Goal: Entertainment & Leisure: Consume media (video, audio)

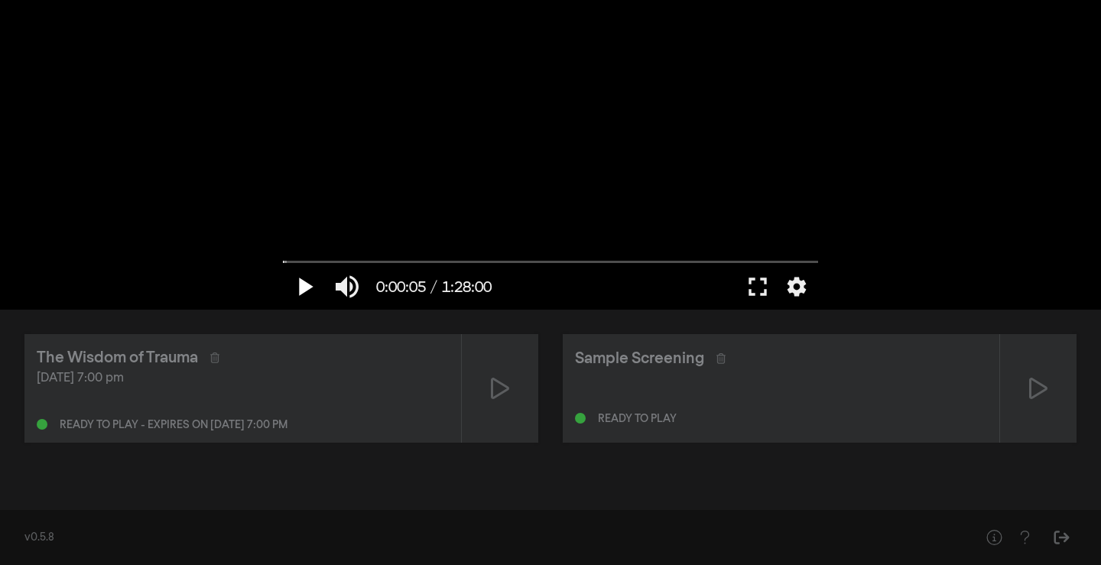
click at [309, 290] on button "play_arrow" at bounding box center [304, 287] width 43 height 46
click at [299, 287] on button "pause" at bounding box center [304, 287] width 43 height 46
click at [299, 287] on button "play_arrow" at bounding box center [304, 287] width 43 height 46
click at [760, 288] on button "fullscreen" at bounding box center [758, 287] width 43 height 46
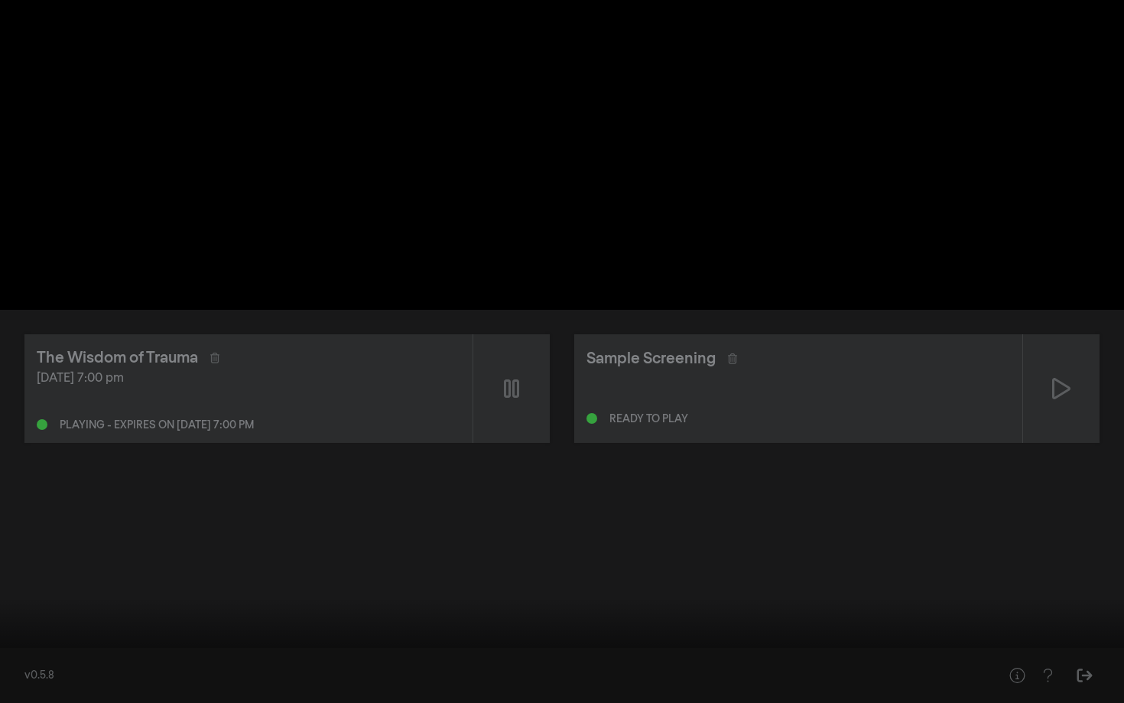
drag, startPoint x: 230, startPoint y: 594, endPoint x: 0, endPoint y: 684, distance: 247.0
click at [0, 564] on div "pause 0:00:41 / 1:28:00 volume_up fullscreen_exit settings closed_caption Capti…" at bounding box center [562, 351] width 1124 height 703
click at [27, 564] on button "play_arrow" at bounding box center [29, 680] width 43 height 46
click at [20, 564] on button "pause" at bounding box center [29, 680] width 43 height 46
click at [1056, 564] on button "fullscreen_exit" at bounding box center [1056, 680] width 43 height 46
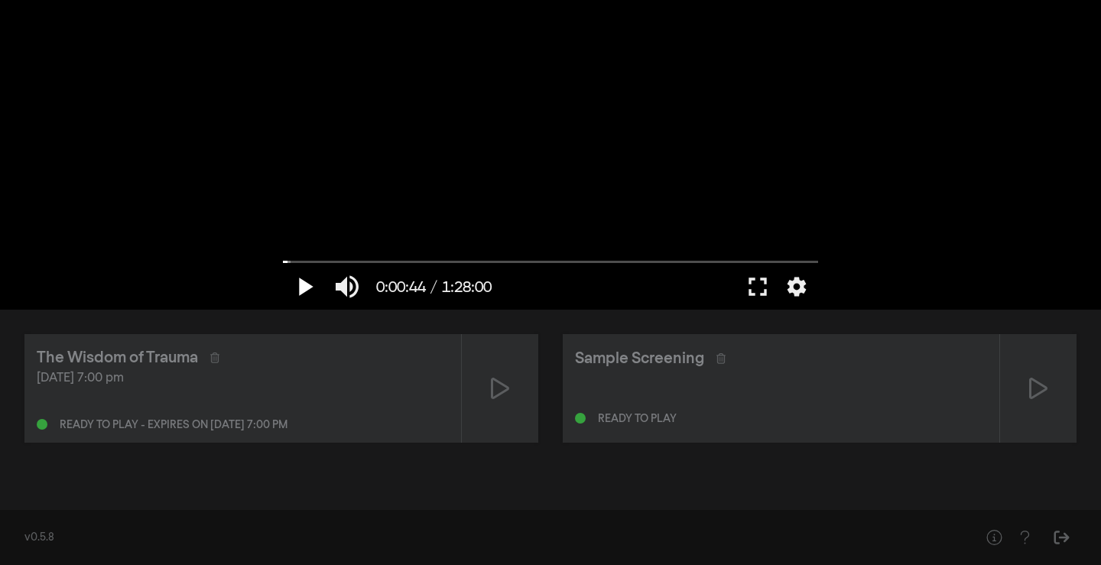
click at [314, 282] on button "play_arrow" at bounding box center [304, 287] width 43 height 46
click at [301, 299] on button "pause" at bounding box center [304, 287] width 43 height 46
click at [301, 290] on button "play_arrow" at bounding box center [304, 287] width 43 height 46
click at [301, 290] on button "pause" at bounding box center [304, 287] width 43 height 46
click at [757, 281] on button "fullscreen" at bounding box center [758, 287] width 43 height 46
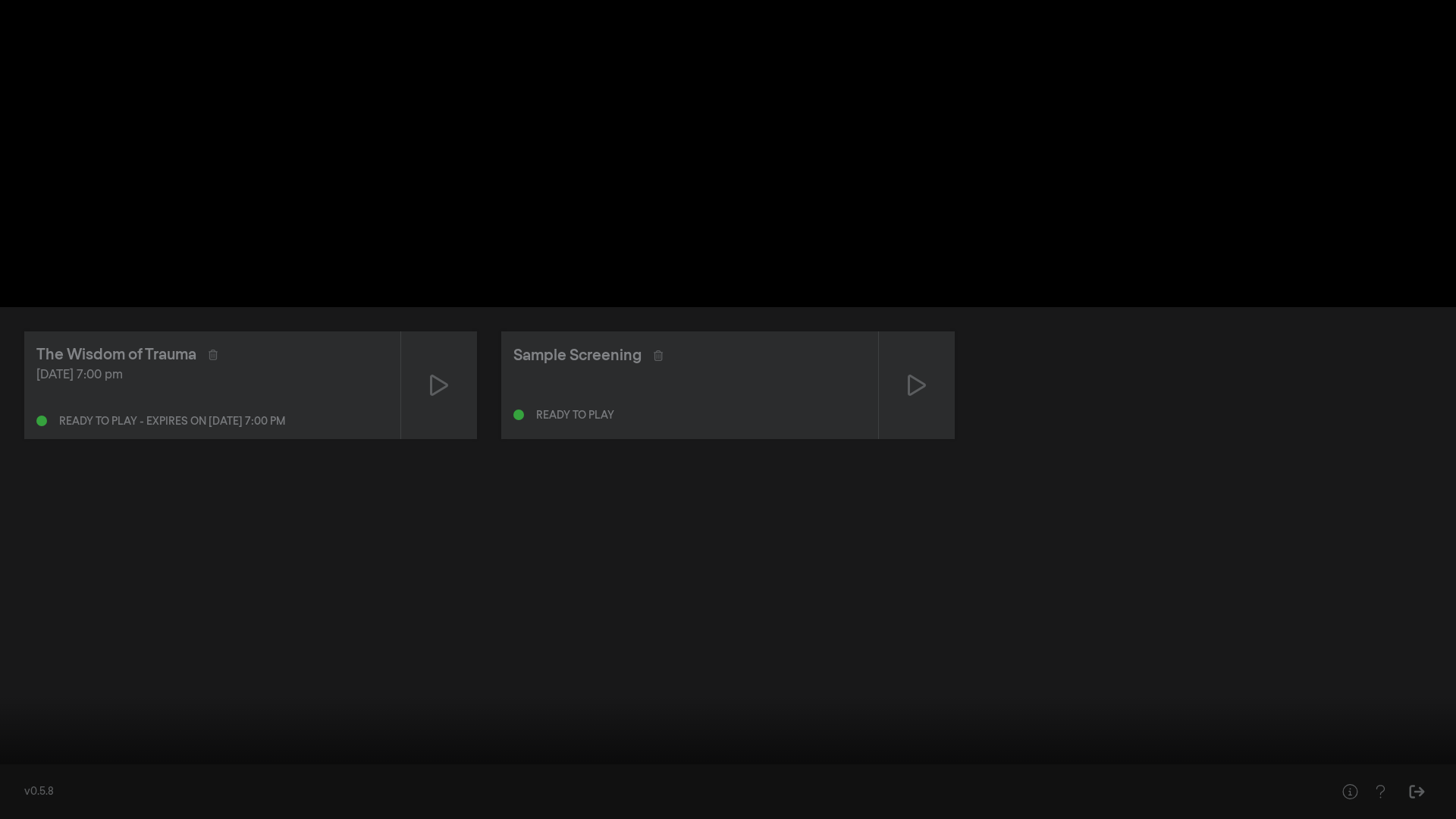
click at [31, 559] on button "play_arrow" at bounding box center [29, 796] width 43 height 46
click at [14, 559] on input "Seek" at bounding box center [728, 770] width 1440 height 9
click at [75, 559] on input "Seek" at bounding box center [728, 770] width 1440 height 9
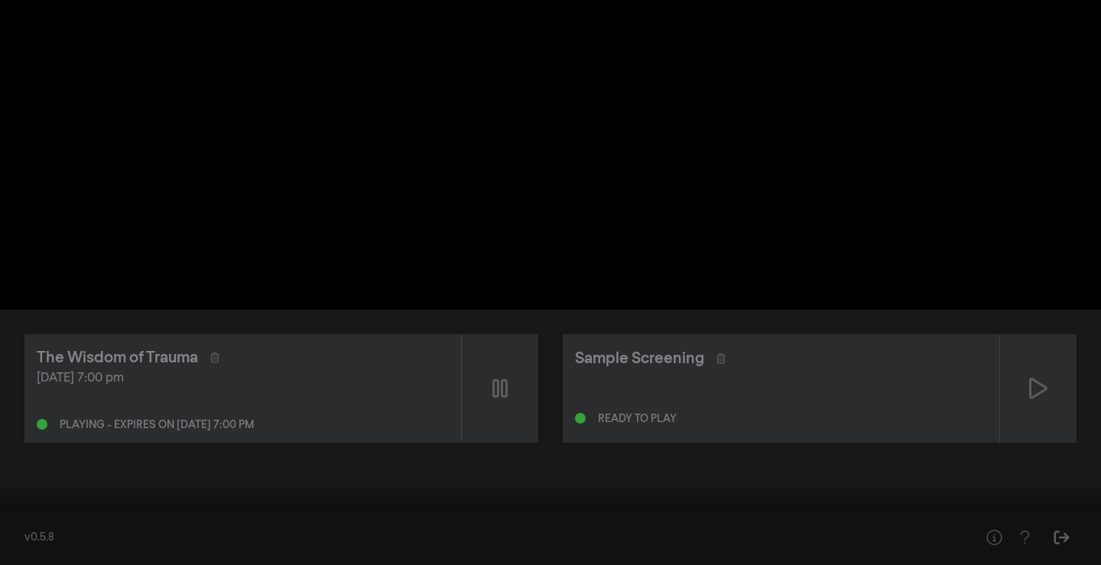
type input "239.309413"
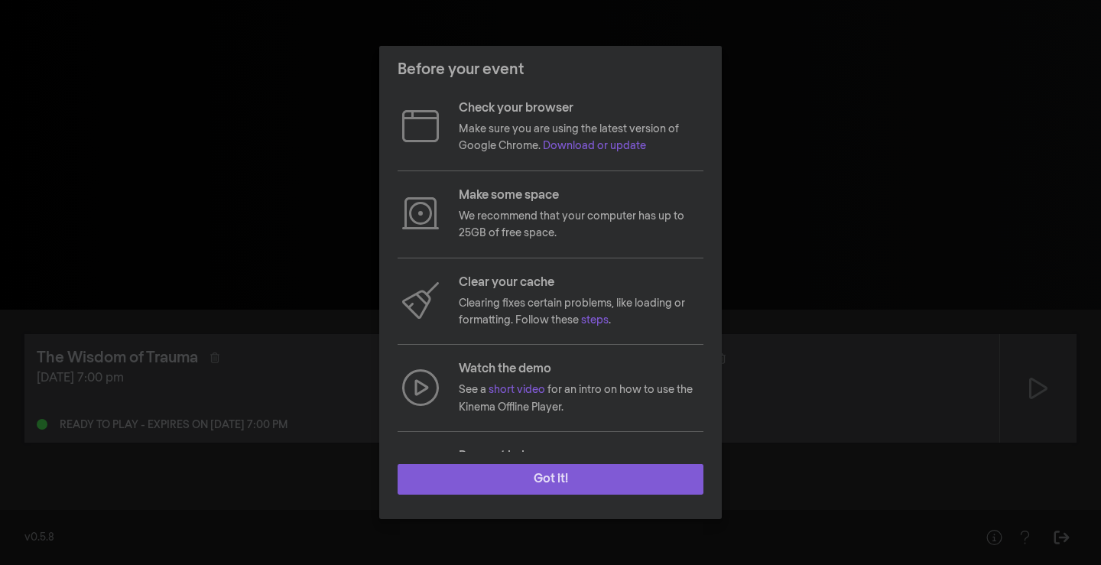
click at [552, 486] on button "Got it!" at bounding box center [551, 479] width 306 height 31
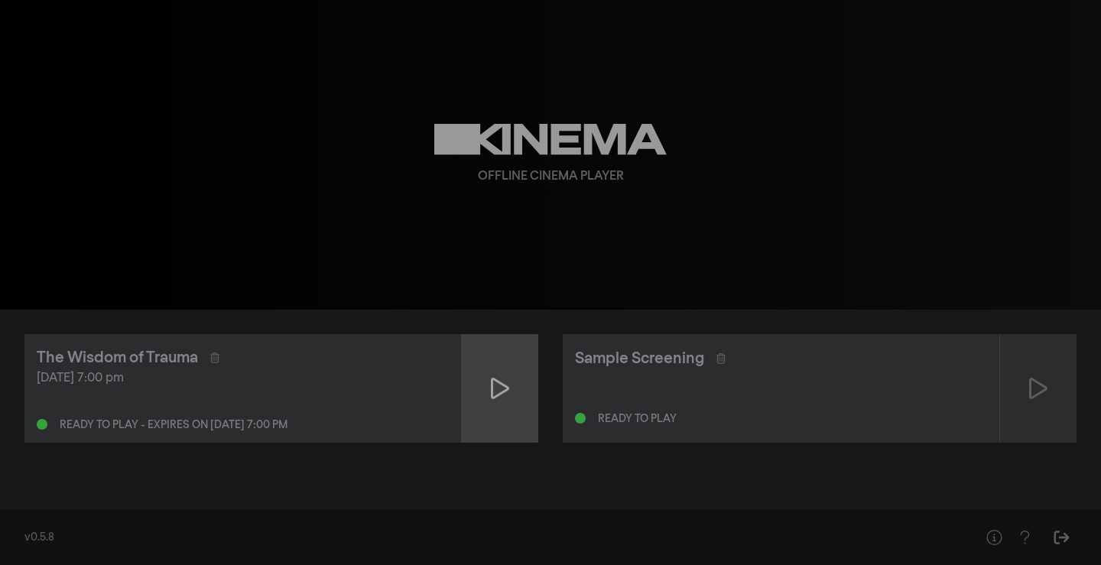
click at [511, 383] on div at bounding box center [500, 388] width 76 height 109
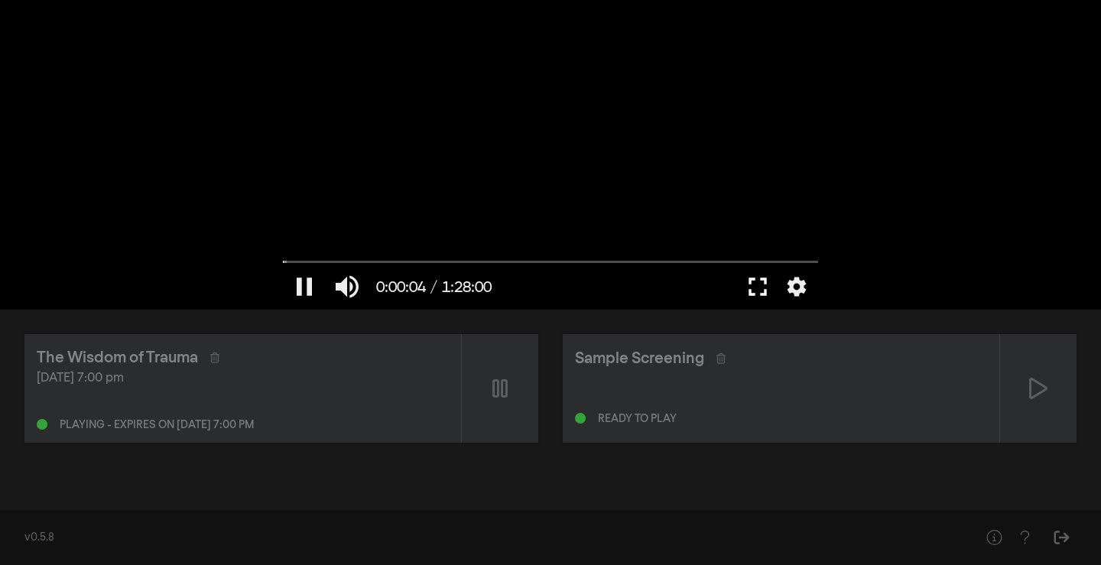
click at [750, 278] on button "fullscreen" at bounding box center [758, 287] width 43 height 46
click at [330, 262] on input "Seek" at bounding box center [550, 261] width 535 height 9
click at [314, 291] on button "pause" at bounding box center [304, 287] width 43 height 46
type input "429.088061"
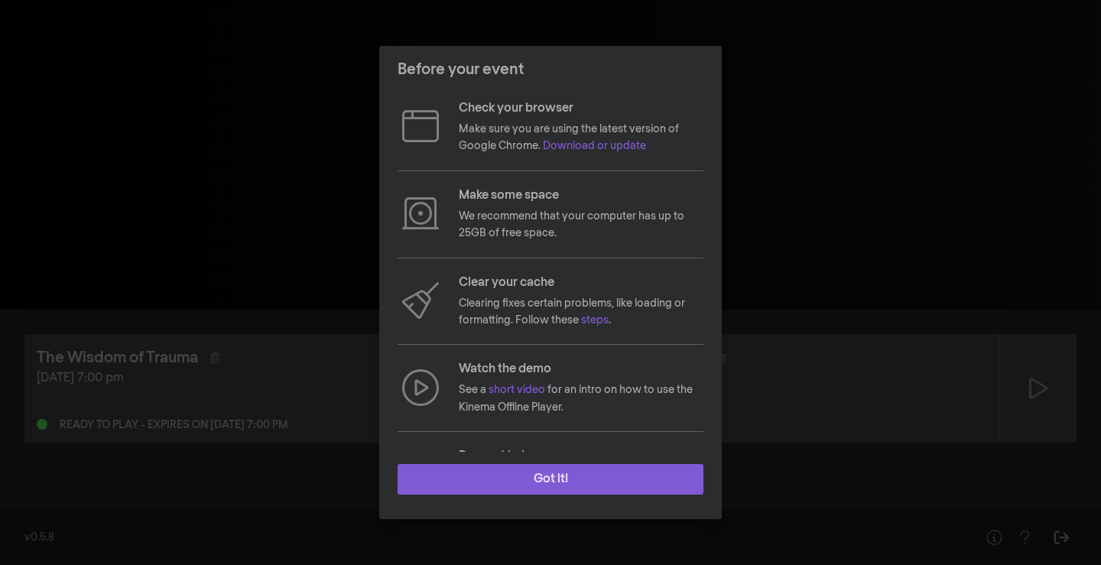
click at [527, 477] on button "Got it!" at bounding box center [551, 479] width 306 height 31
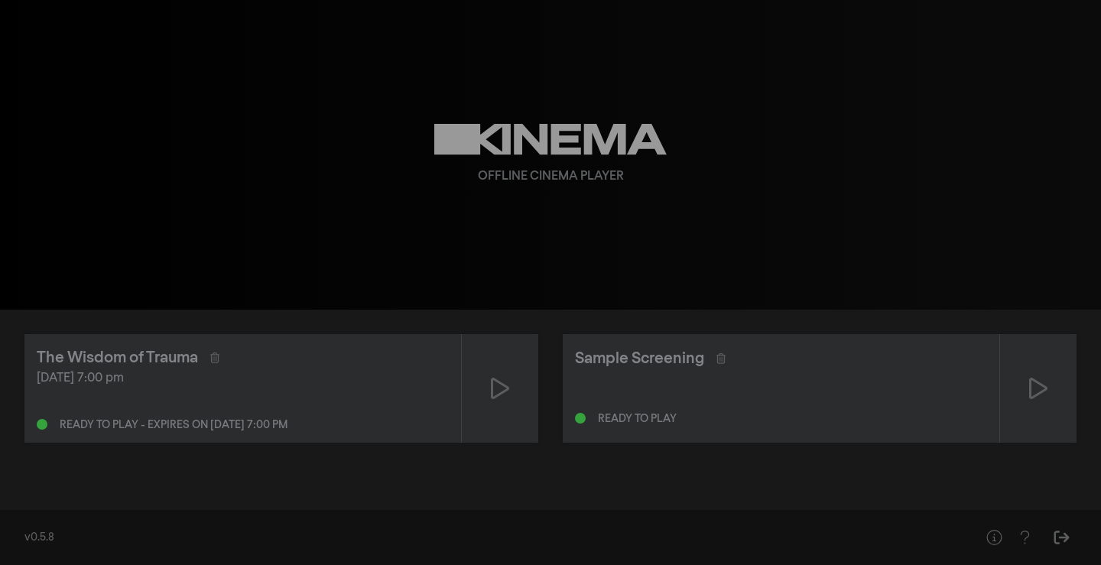
click at [453, 209] on div "Offline Cinema Player" at bounding box center [550, 155] width 551 height 310
click at [491, 141] on icon at bounding box center [550, 139] width 233 height 31
click at [491, 388] on icon at bounding box center [500, 388] width 18 height 21
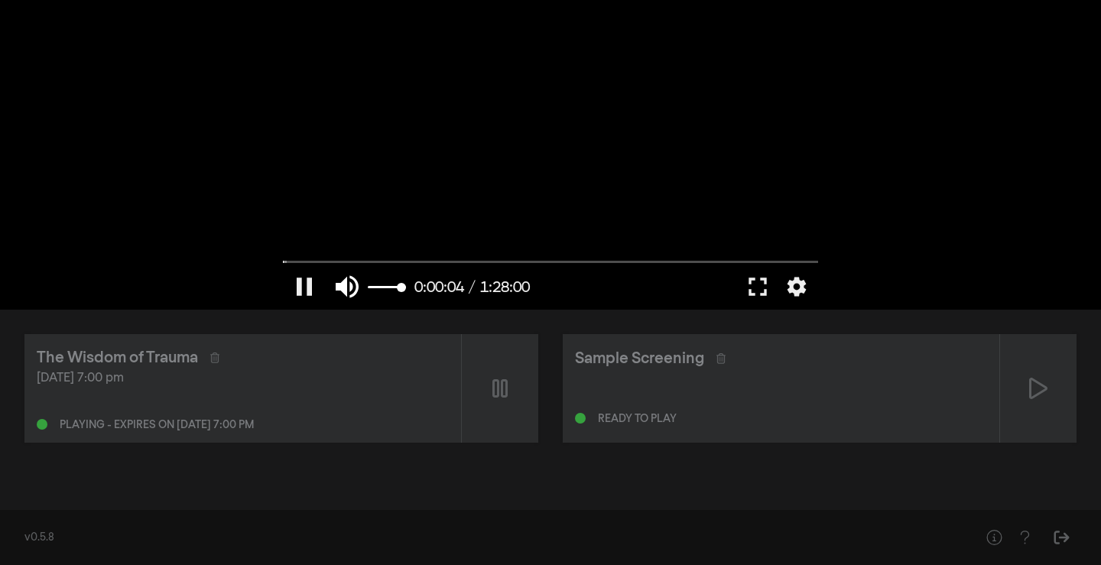
type input "4.576267"
click at [351, 268] on button "volume_up" at bounding box center [347, 287] width 43 height 46
type input "0"
click at [327, 259] on input "Seek" at bounding box center [550, 261] width 535 height 9
click at [761, 291] on button "fullscreen" at bounding box center [758, 287] width 43 height 46
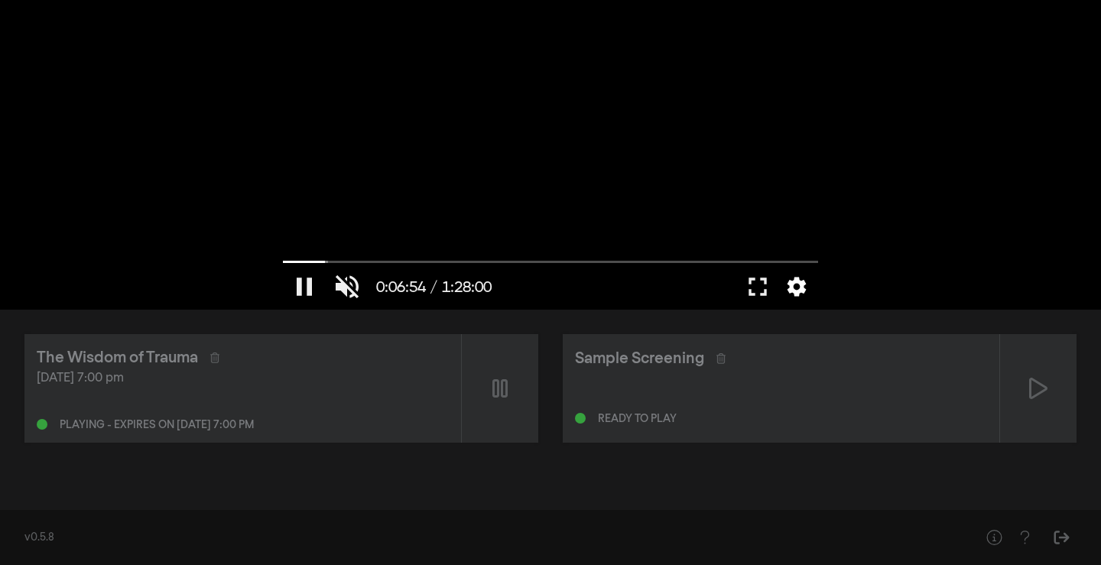
click at [801, 285] on button "settings" at bounding box center [796, 287] width 35 height 46
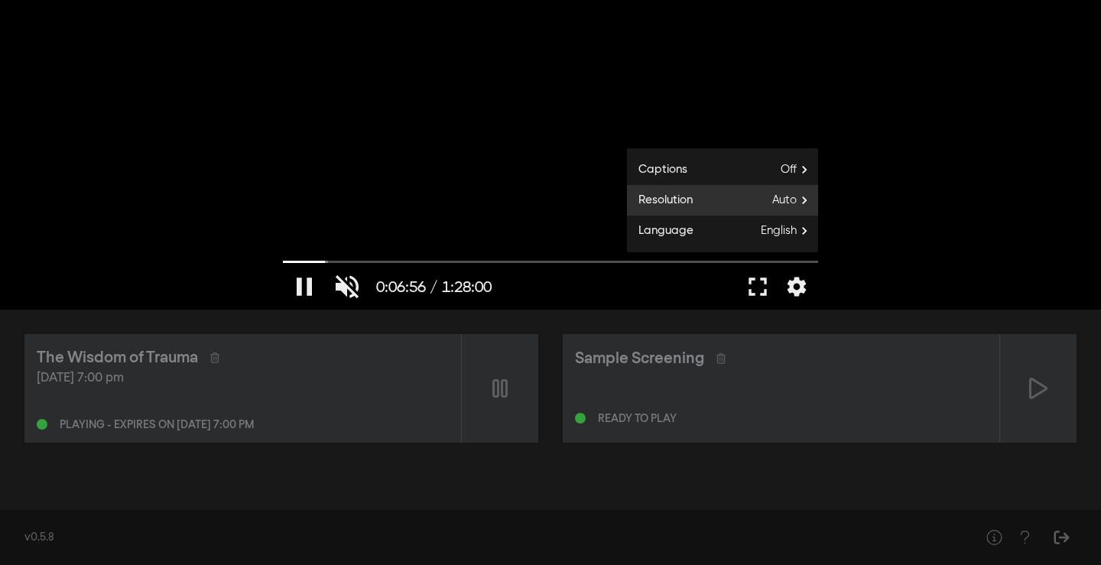
click at [783, 198] on span "Auto" at bounding box center [796, 200] width 46 height 23
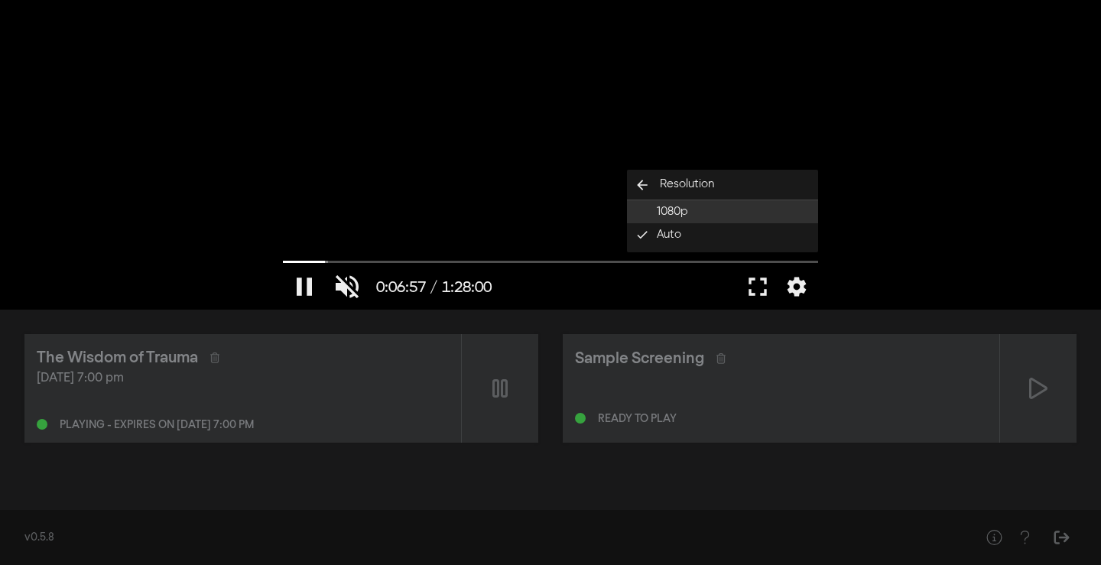
click at [741, 219] on button "1080p" at bounding box center [722, 211] width 191 height 23
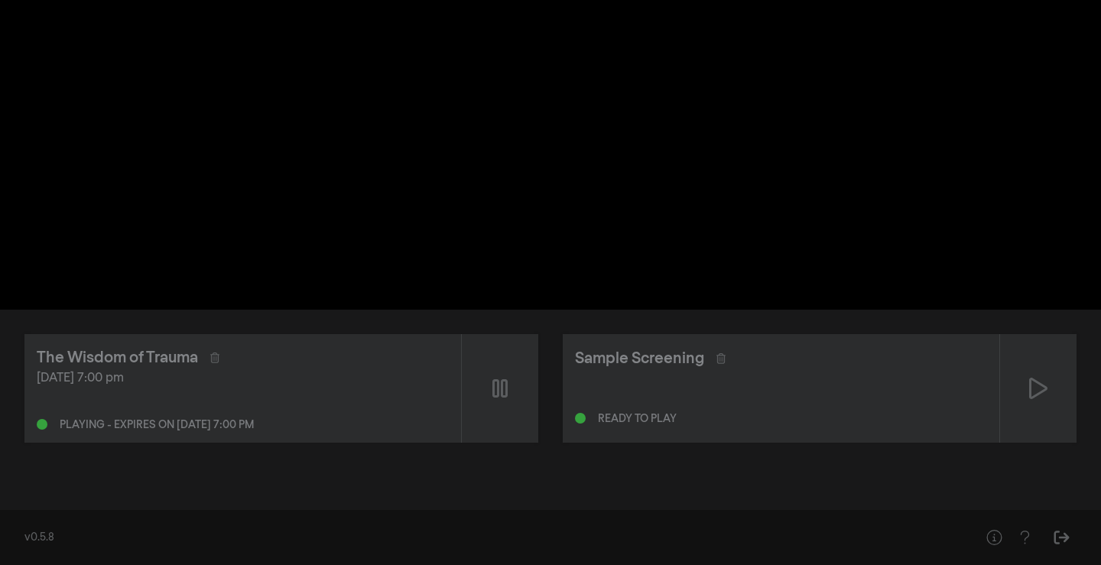
click at [882, 233] on div "pause 0:06:58 / 1:28:00 volume_off fullscreen settings closed_caption Captions …" at bounding box center [550, 155] width 1101 height 310
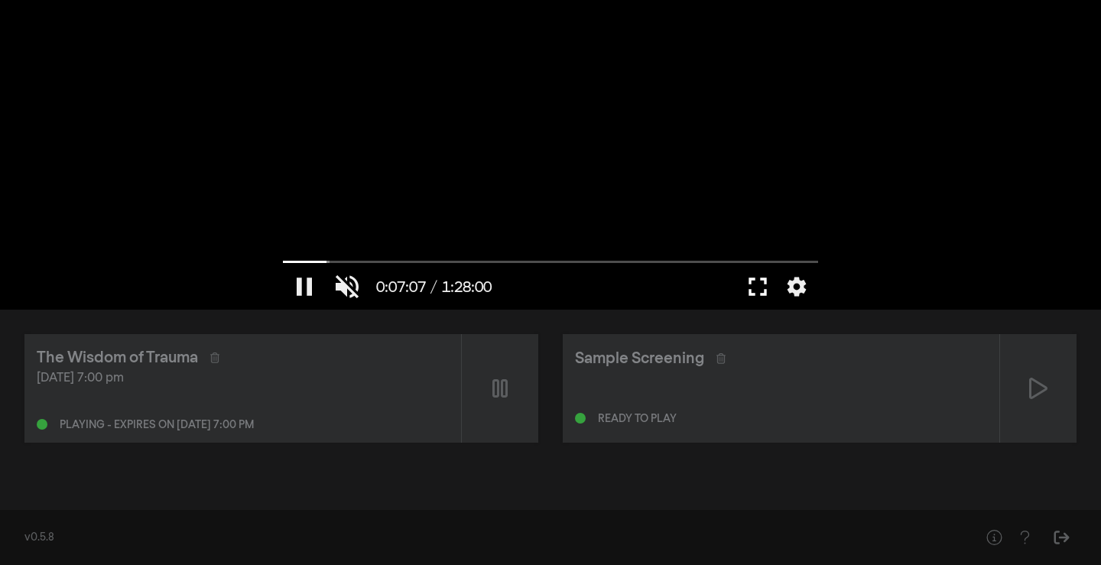
click at [758, 291] on button "fullscreen" at bounding box center [758, 287] width 43 height 46
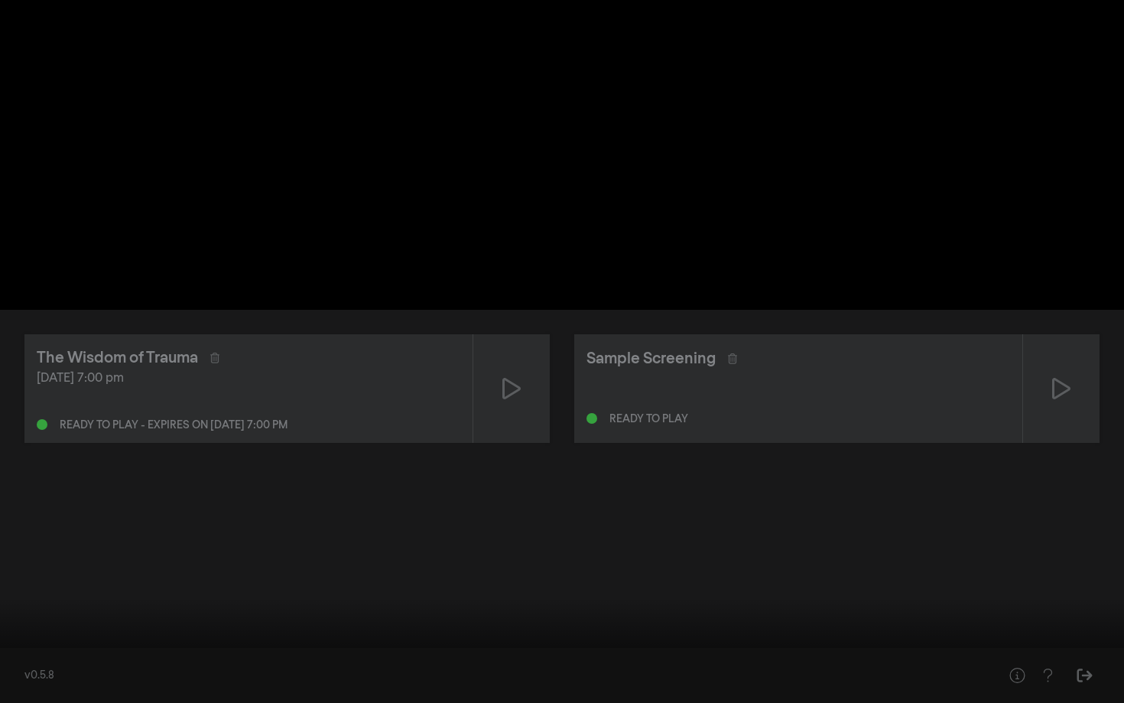
click at [1052, 564] on button "fullscreen_exit" at bounding box center [1056, 680] width 43 height 46
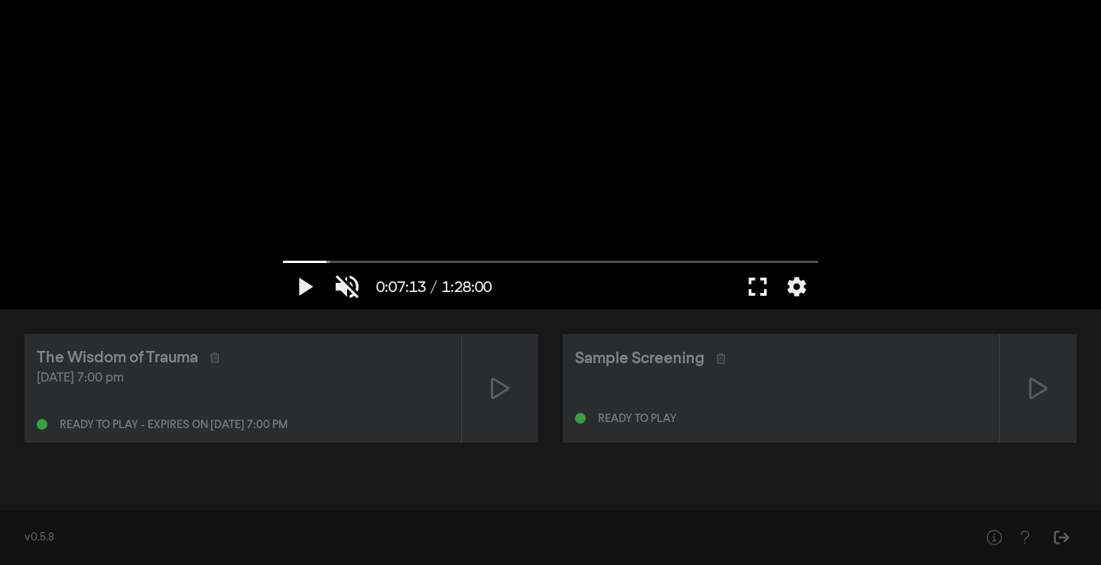
click at [755, 292] on button "fullscreen" at bounding box center [758, 287] width 43 height 46
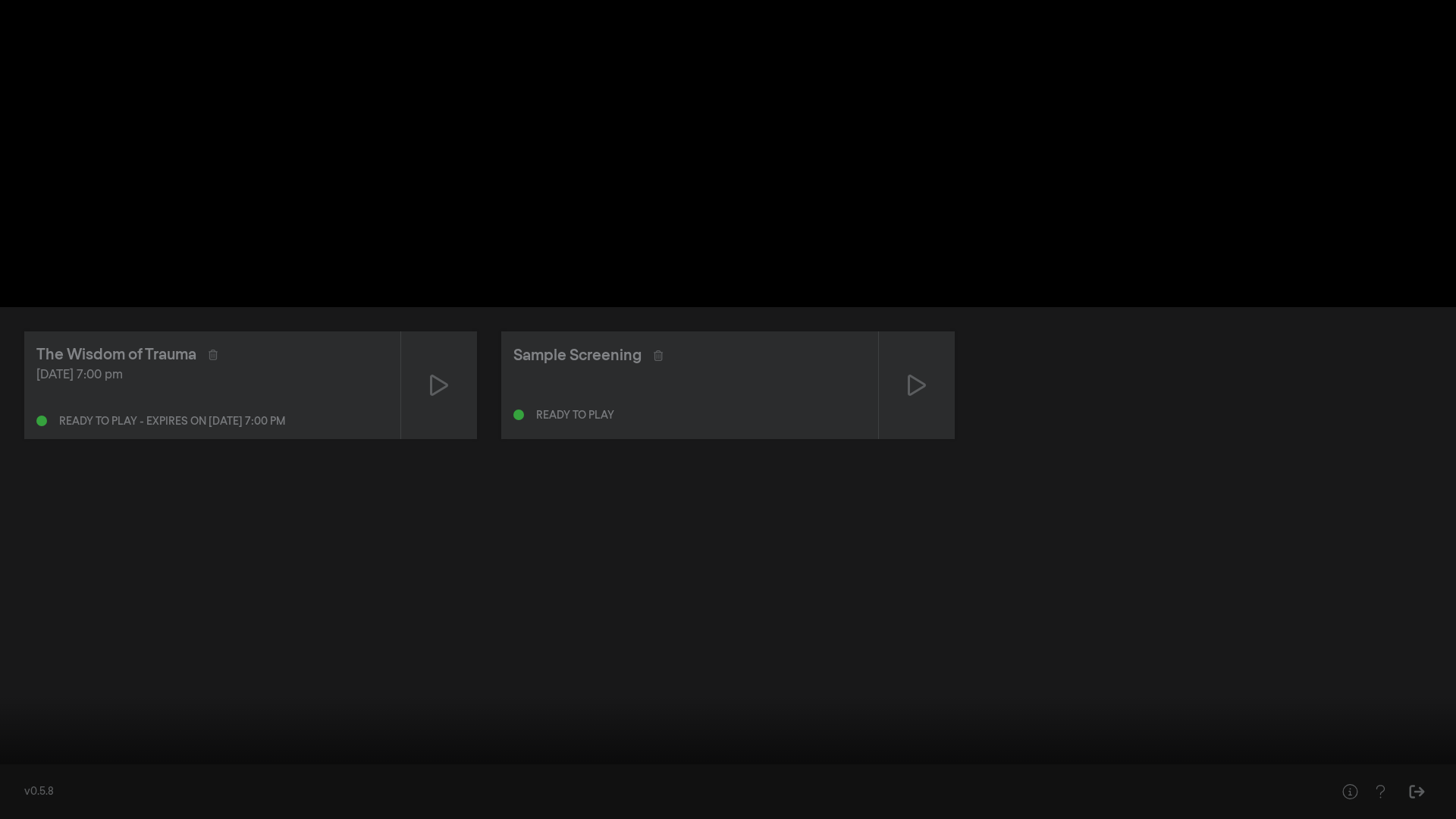
click at [41, 559] on input "Seek" at bounding box center [728, 770] width 1440 height 9
type input "104.709316"
click at [76, 559] on button "volume_off" at bounding box center [70, 796] width 43 height 46
type input "1"
drag, startPoint x: 40, startPoint y: 772, endPoint x: 5, endPoint y: 769, distance: 35.1
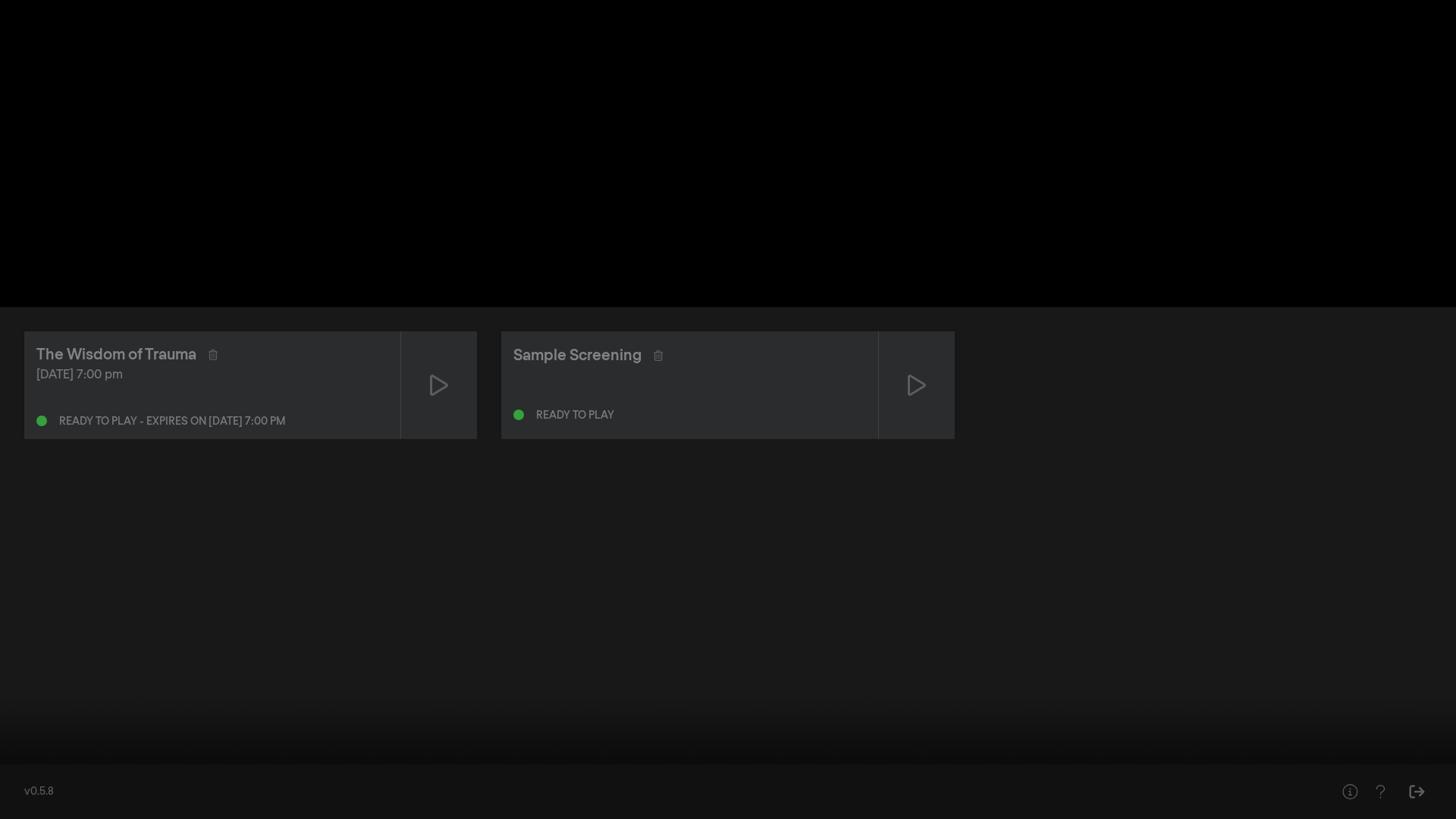
click at [8, 559] on input "Seek" at bounding box center [728, 770] width 1440 height 9
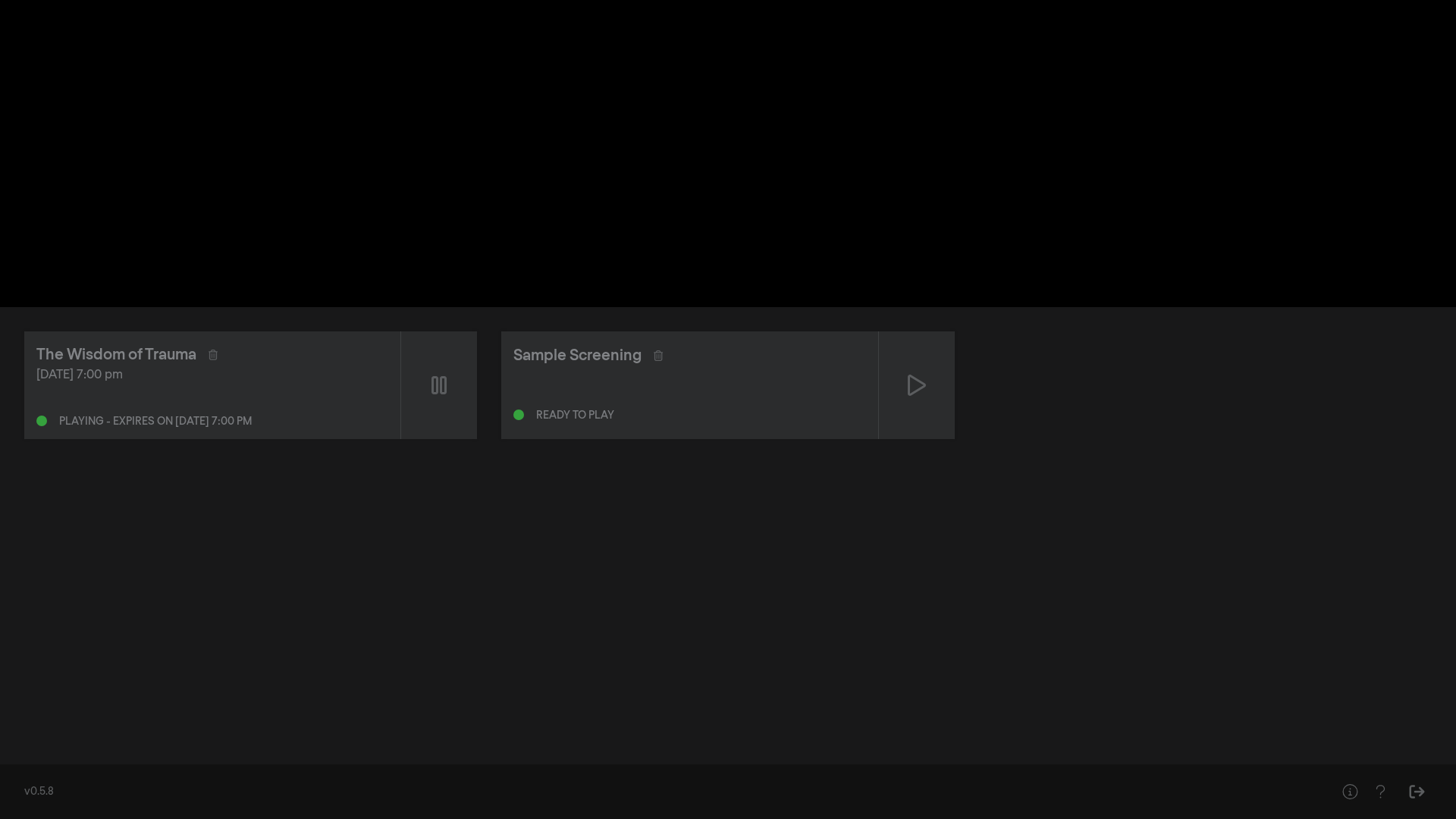
type input "0.984057"
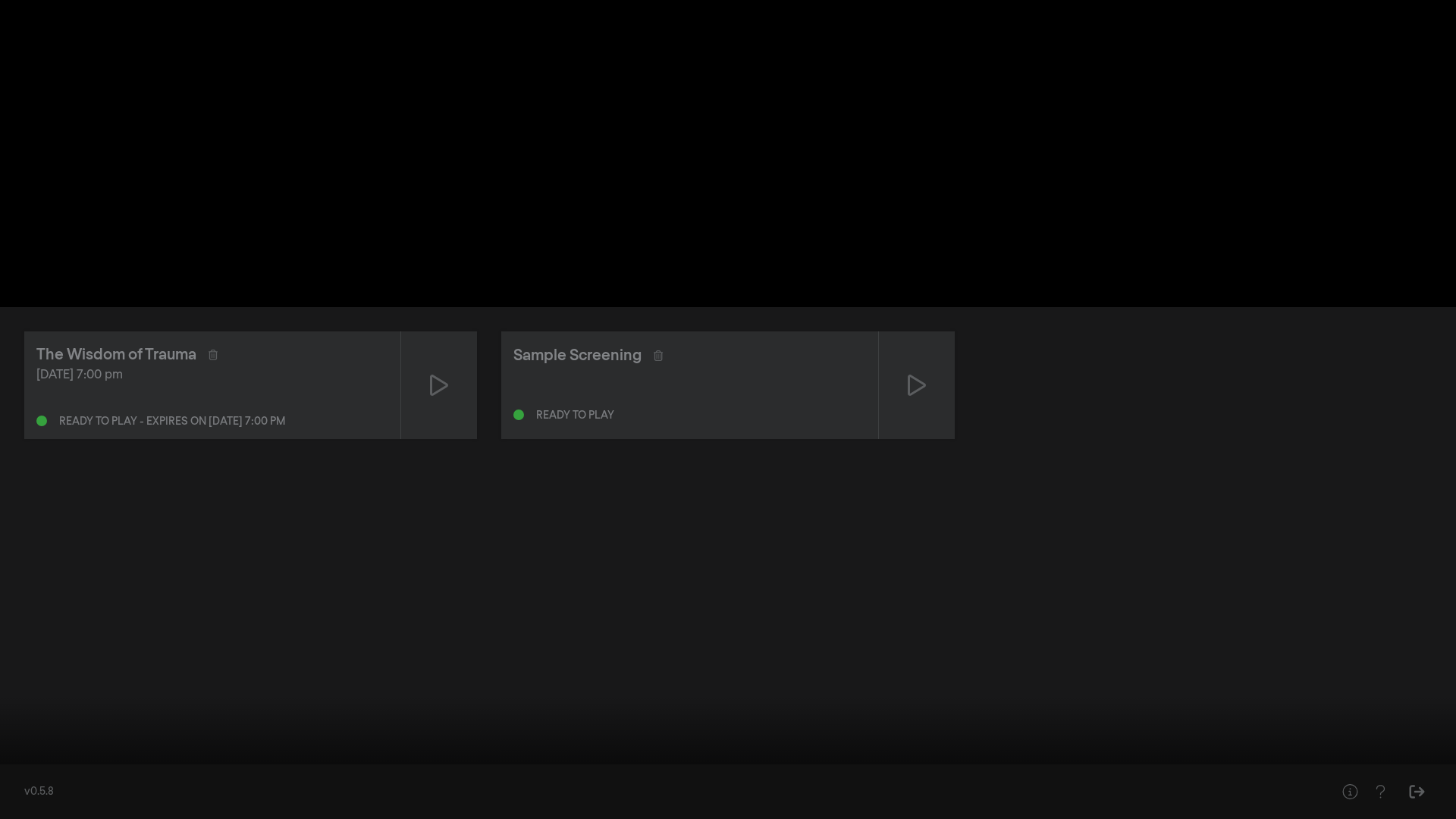
type input "1"
click at [130, 559] on input "Volume" at bounding box center [111, 796] width 38 height 9
click at [1091, 559] on button "settings" at bounding box center [1426, 796] width 35 height 46
click at [1091, 559] on span "Off" at bounding box center [1428, 680] width 37 height 23
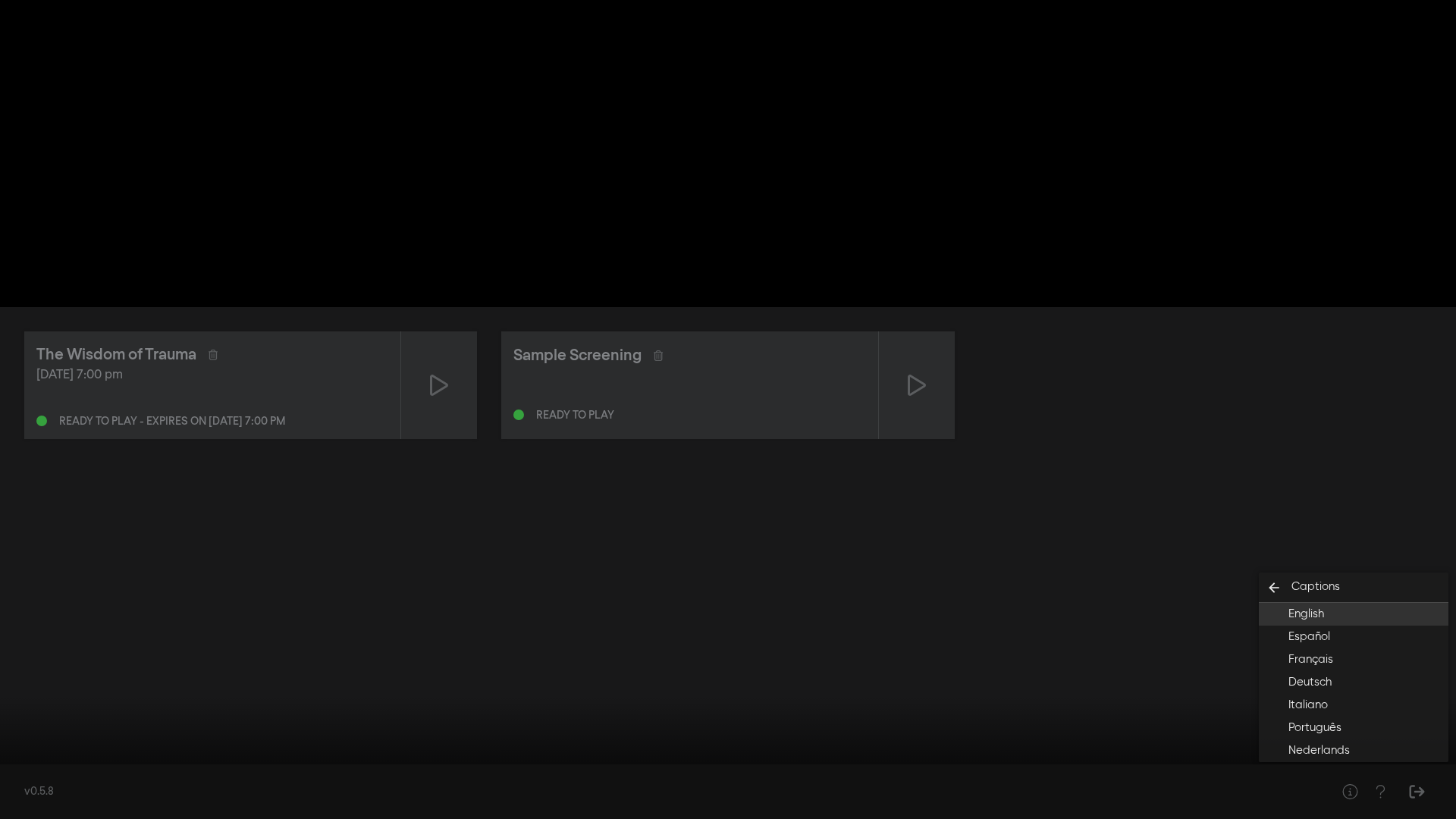
click at [1091, 559] on span "English" at bounding box center [1305, 615] width 36 height 18
click at [1091, 530] on div at bounding box center [728, 410] width 1456 height 819
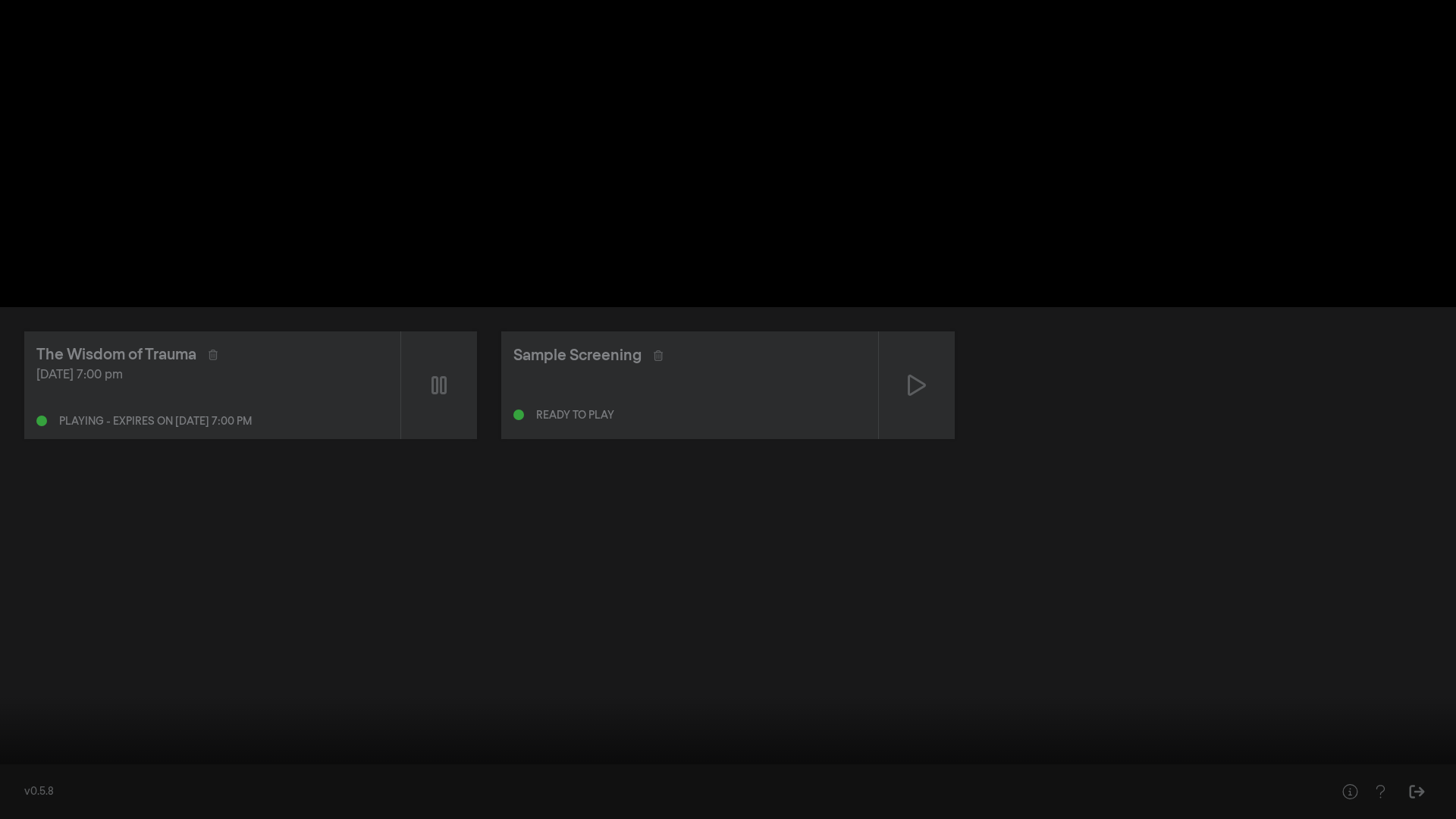
type input "63.713357"
